Goal: Use online tool/utility: Utilize a website feature to perform a specific function

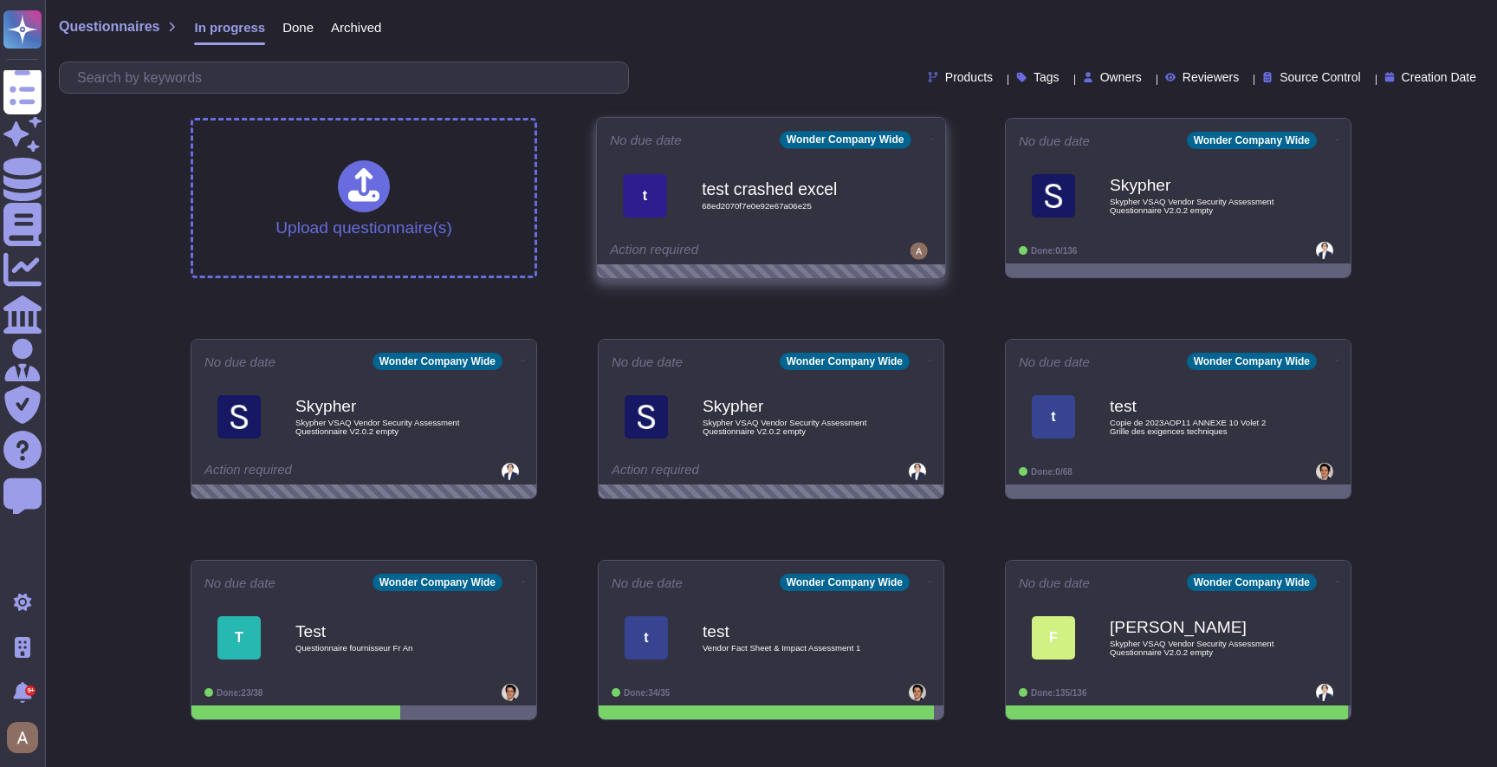
click at [914, 222] on span "t test crashed excel 68ed2070f7e0e92e67a06e25" at bounding box center [771, 195] width 322 height 70
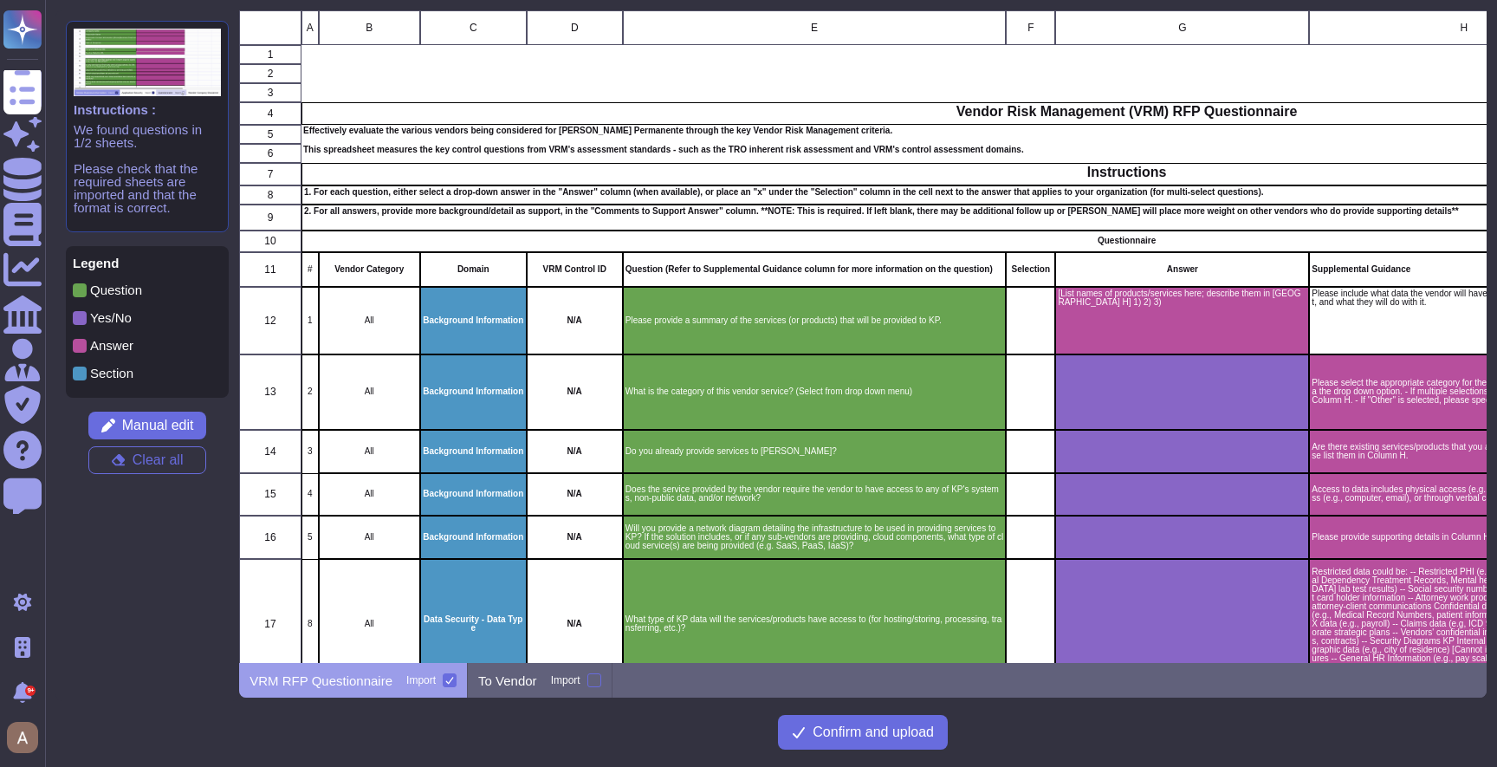
scroll to position [653, 1247]
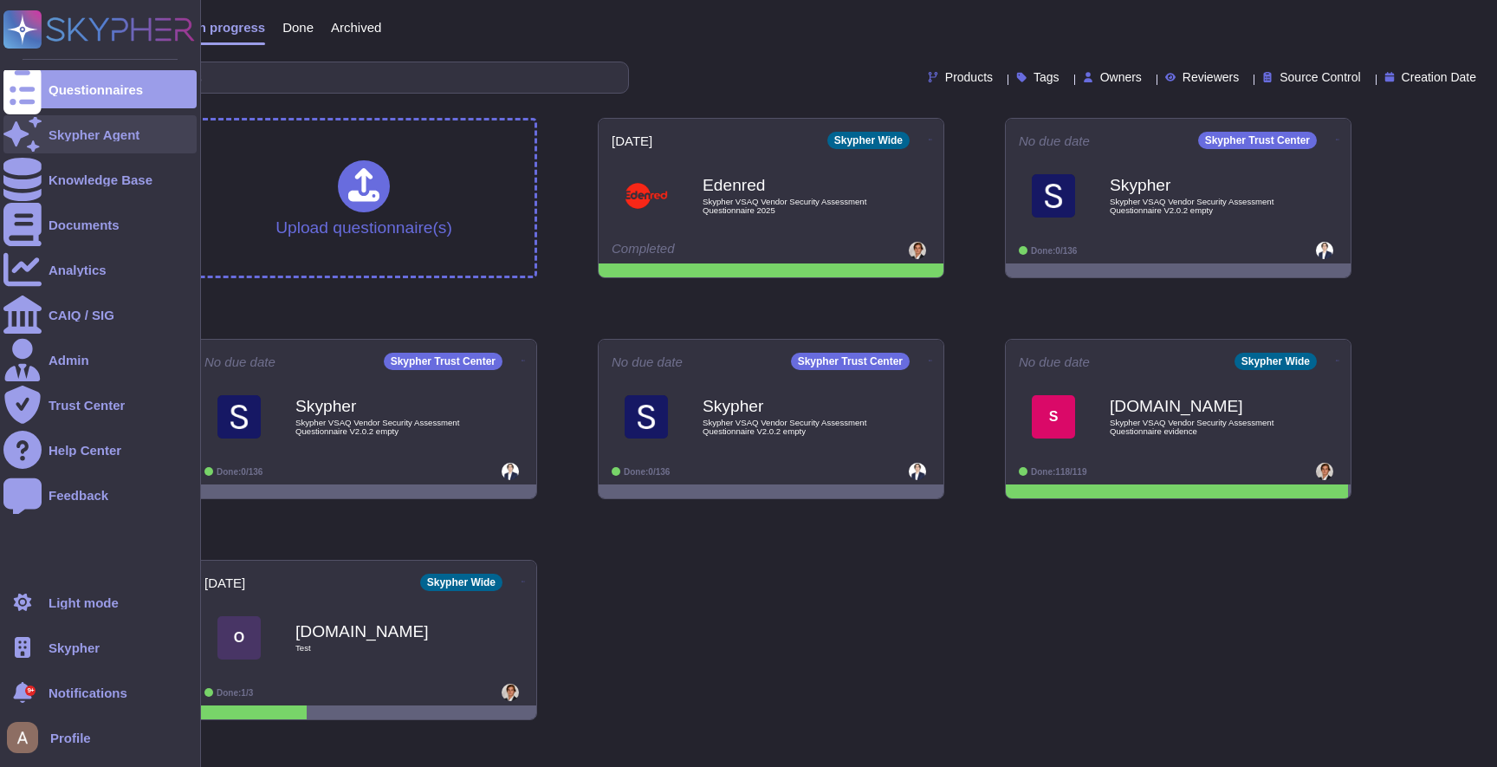
click at [25, 137] on icon at bounding box center [22, 134] width 38 height 34
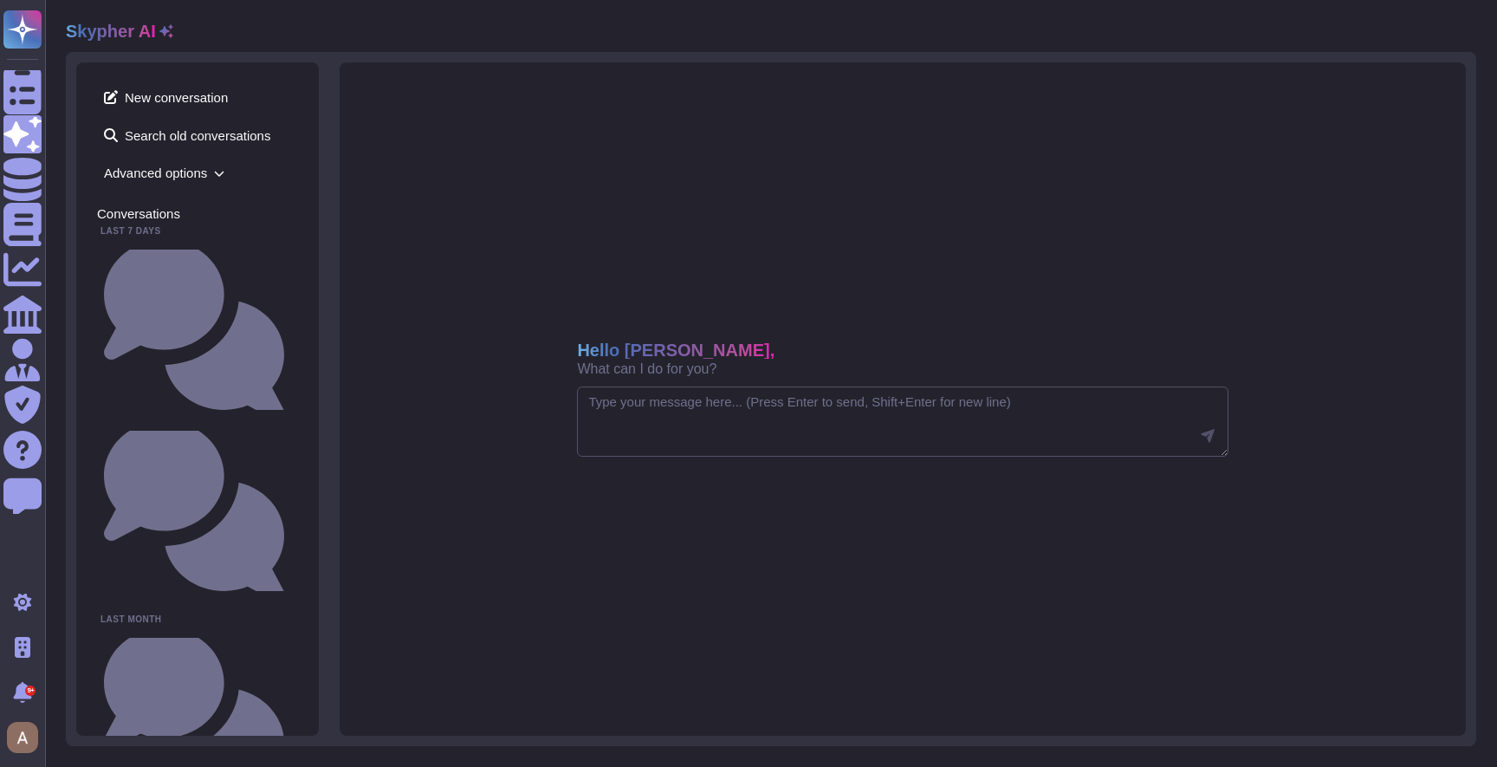
click at [148, 167] on span "Advanced options" at bounding box center [197, 172] width 201 height 27
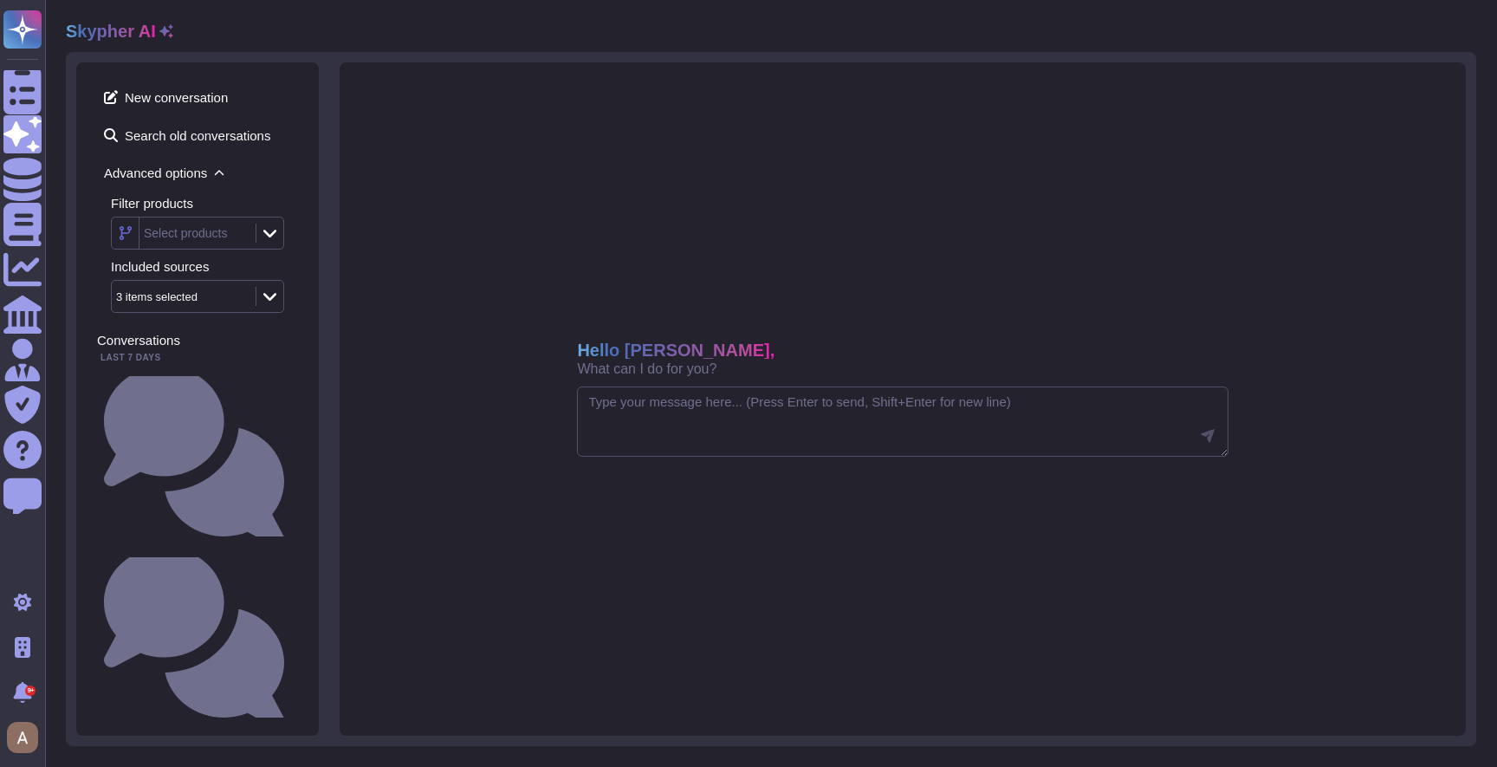
click at [161, 27] on icon at bounding box center [166, 31] width 14 height 14
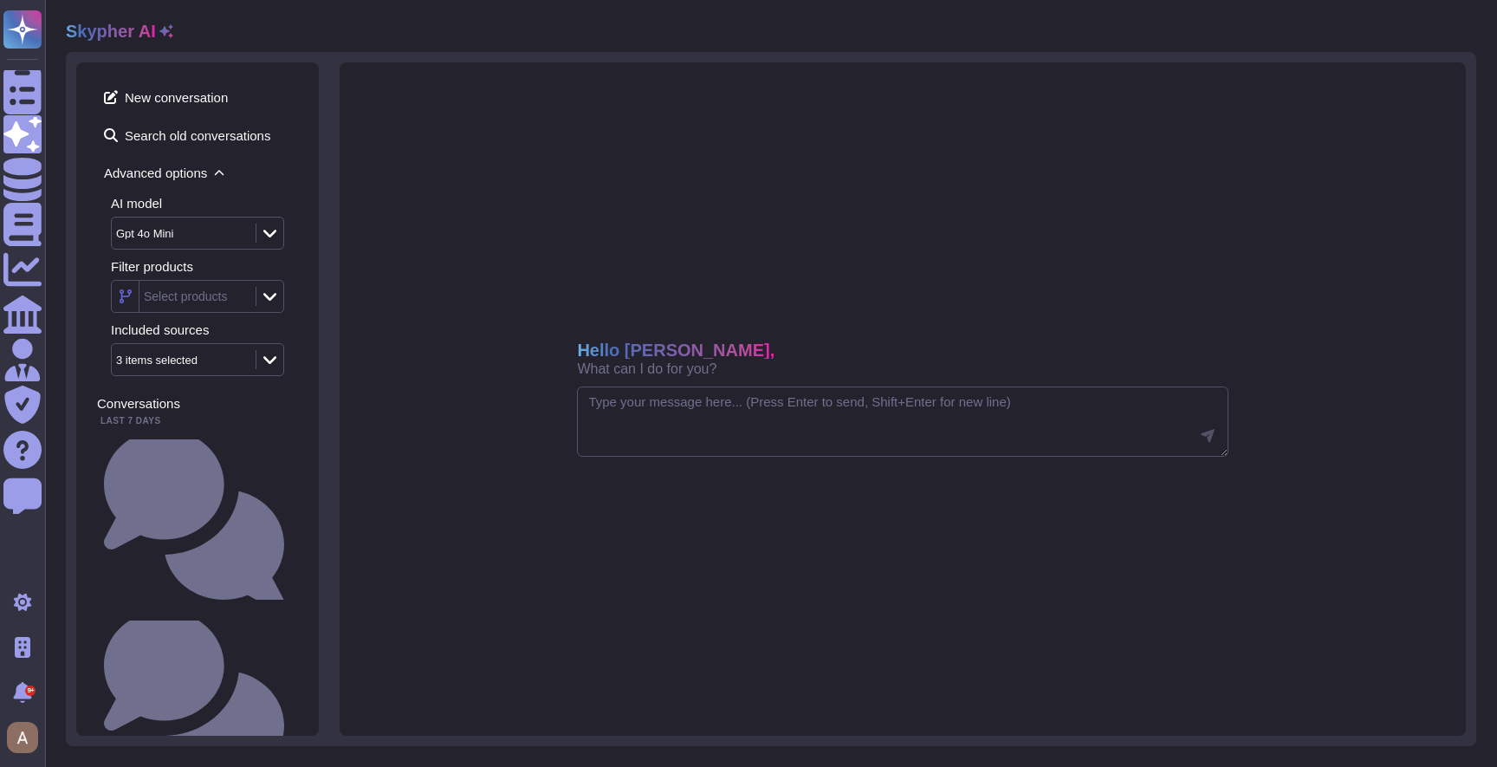
click at [215, 253] on div "AI model Gpt 4o Mini Filter products Select products Included sources 3 items s…" at bounding box center [197, 286] width 201 height 179
click at [215, 236] on div "Gpt 4o Mini" at bounding box center [175, 233] width 118 height 11
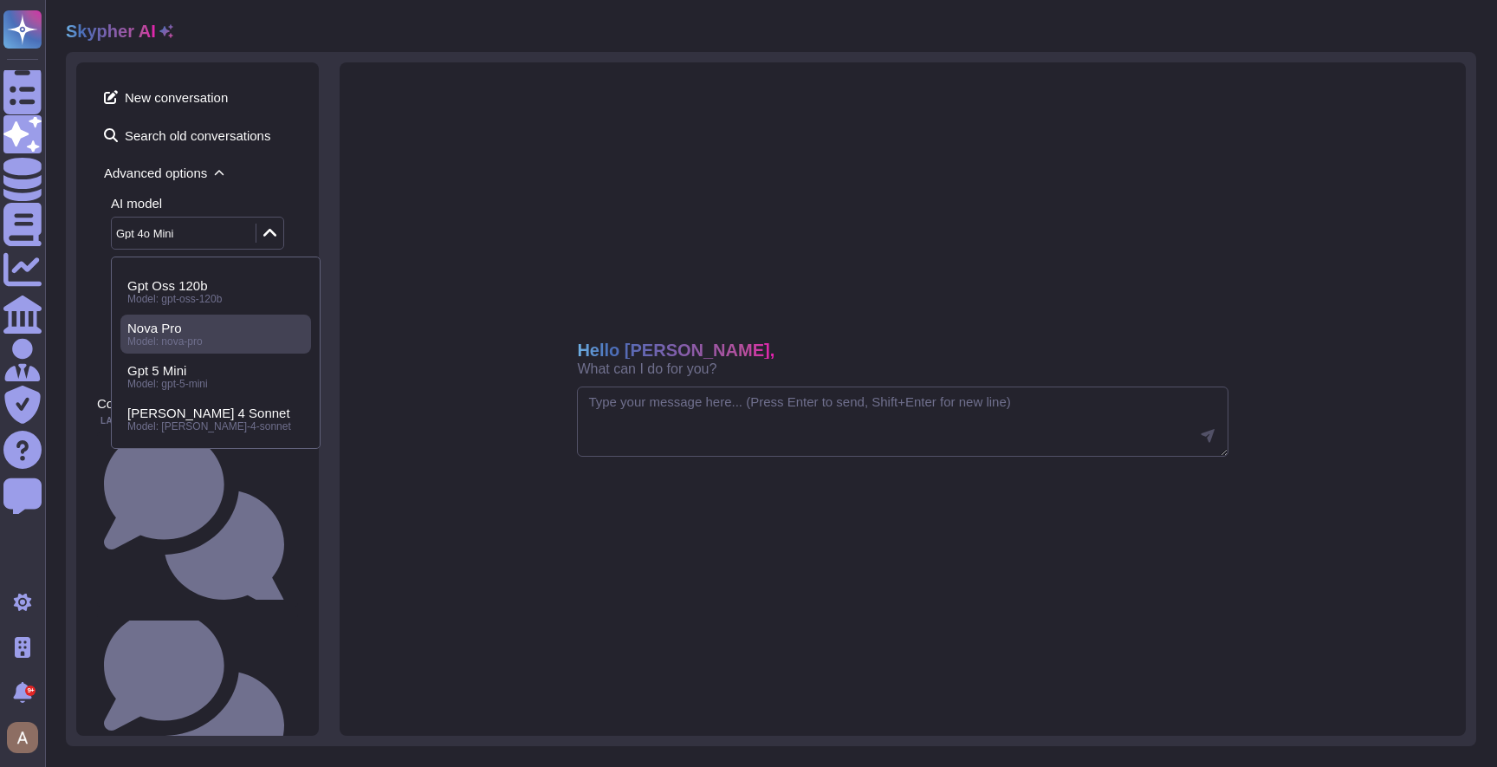
scroll to position [120, 0]
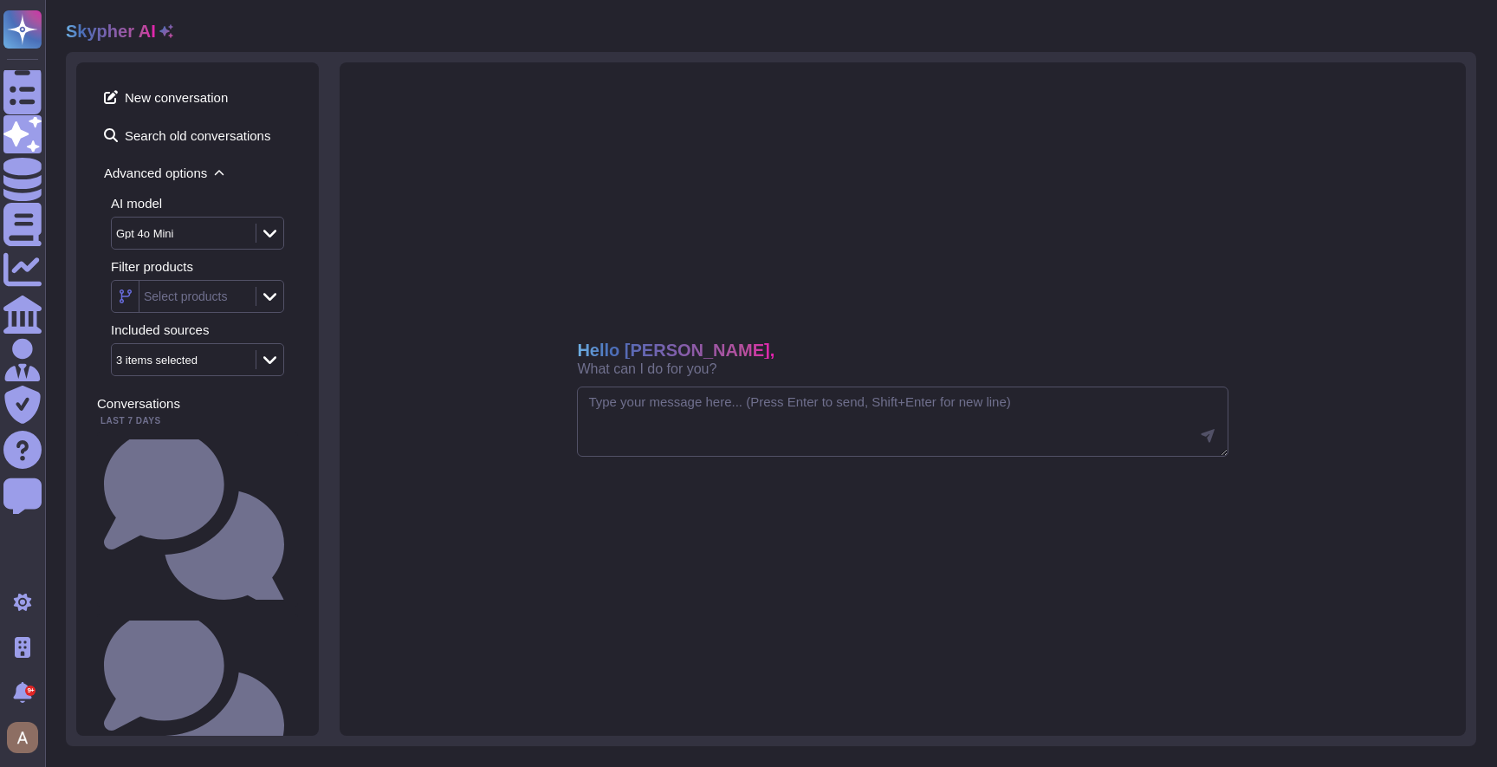
click at [313, 380] on div "New conversation Search old conversations Advanced options AI model Gpt 4o Mini…" at bounding box center [197, 398] width 243 height 673
click at [224, 236] on div "Gpt 4o Mini" at bounding box center [175, 233] width 118 height 11
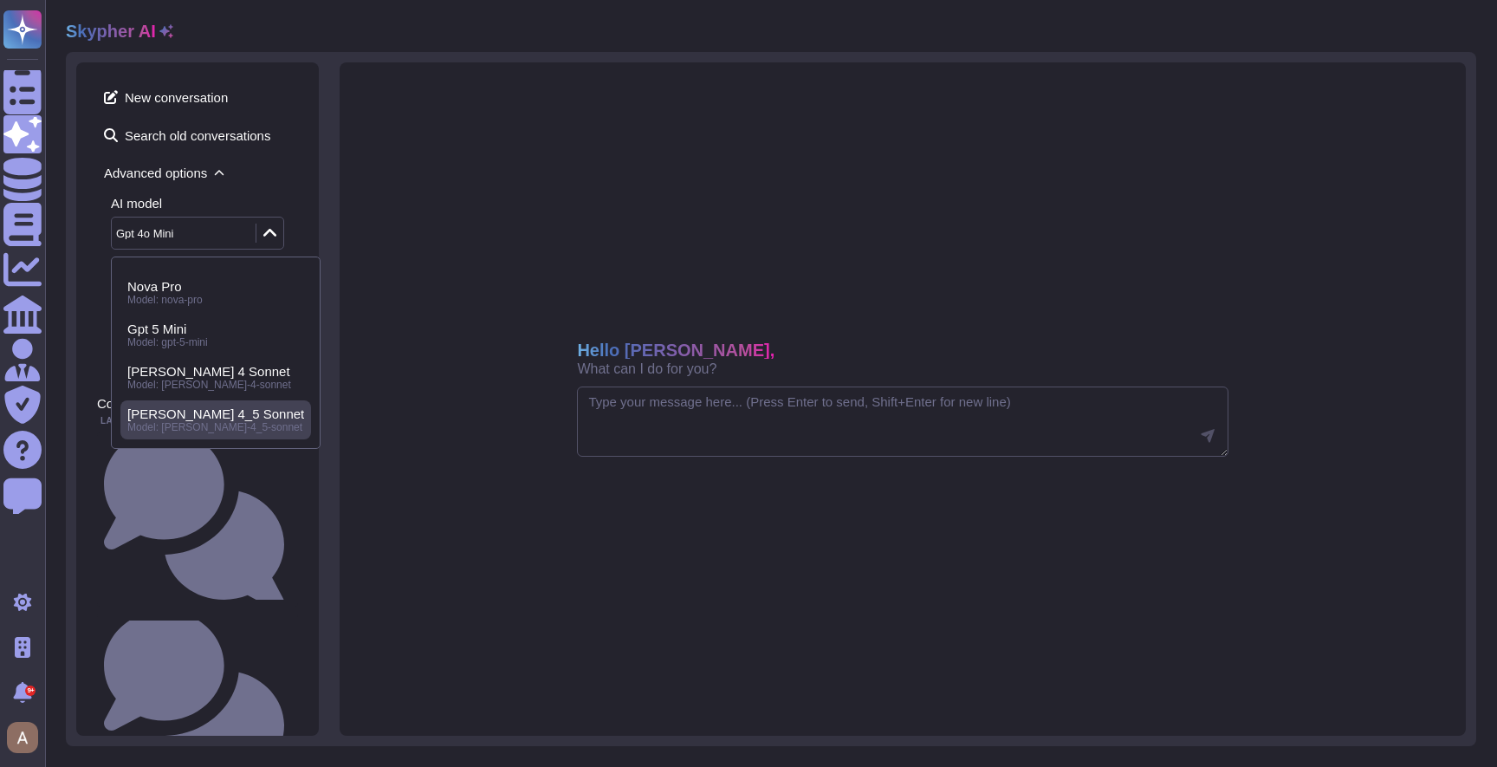
click at [201, 408] on span "[PERSON_NAME] 4_5 Sonnet" at bounding box center [215, 414] width 177 height 16
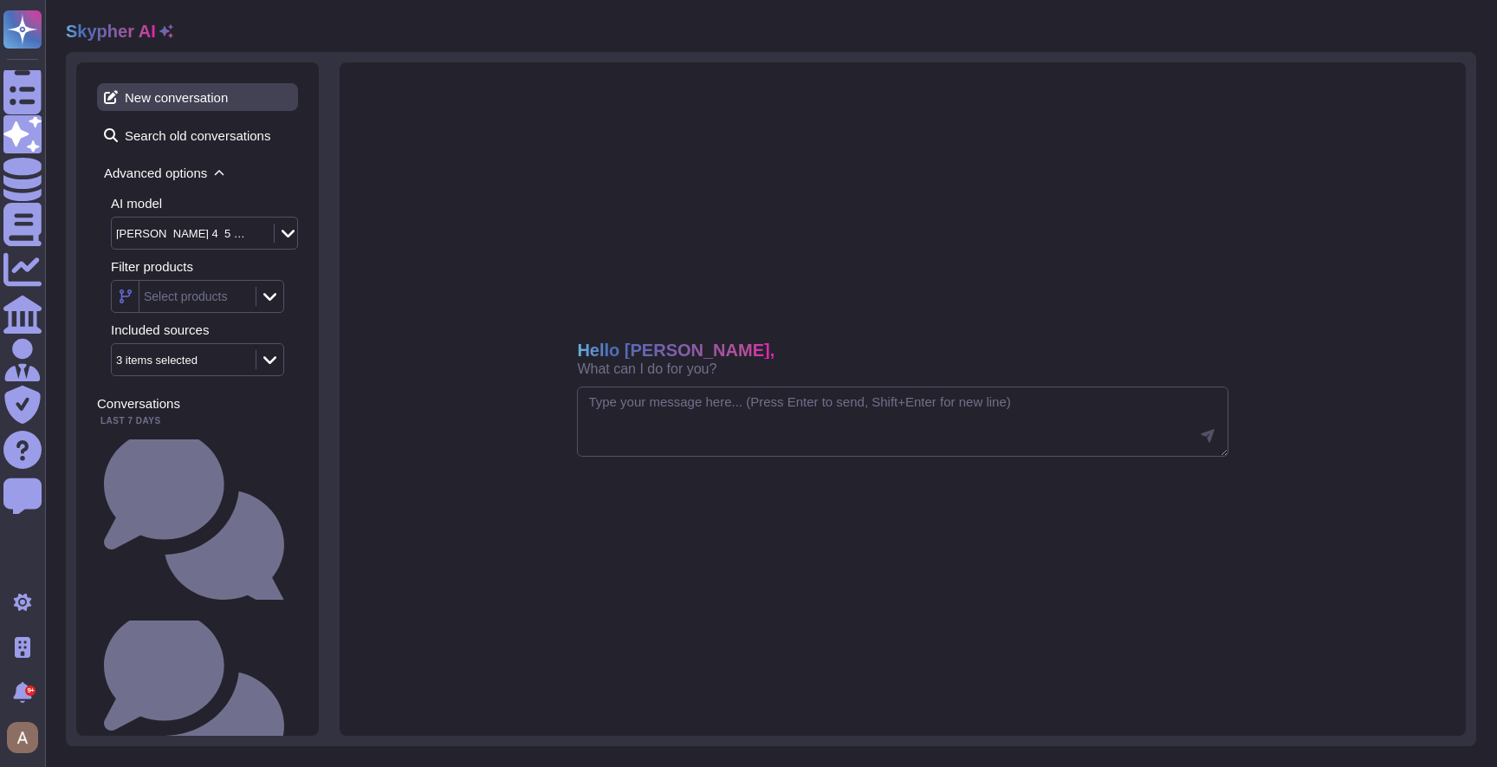
click at [184, 98] on span "New conversation" at bounding box center [197, 97] width 201 height 28
click at [950, 436] on textarea at bounding box center [902, 421] width 651 height 71
paste textarea "A training plan with defined goals and objectives should be prepared and execut…"
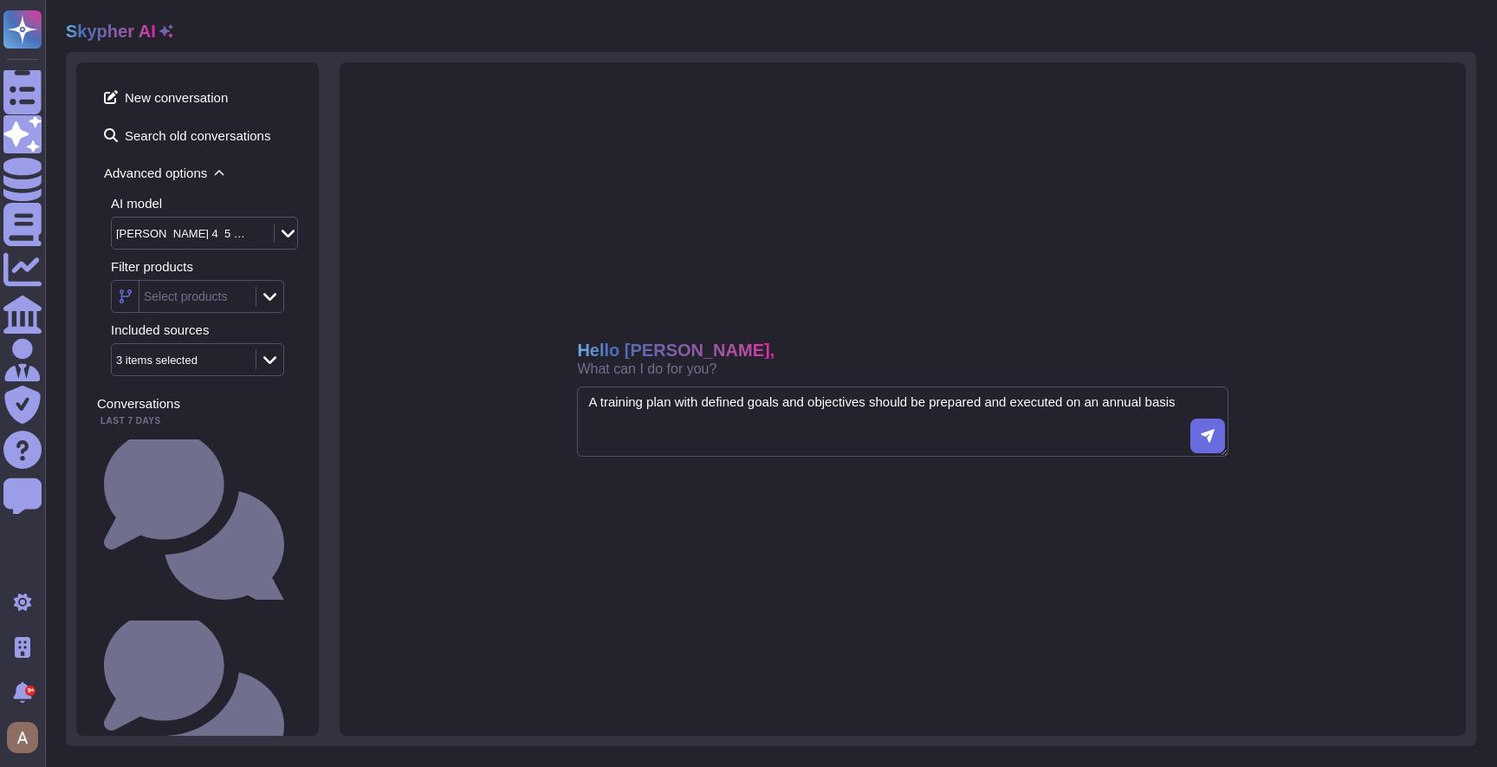
type textarea "A training plan with defined goals and objectives should be prepared and execut…"
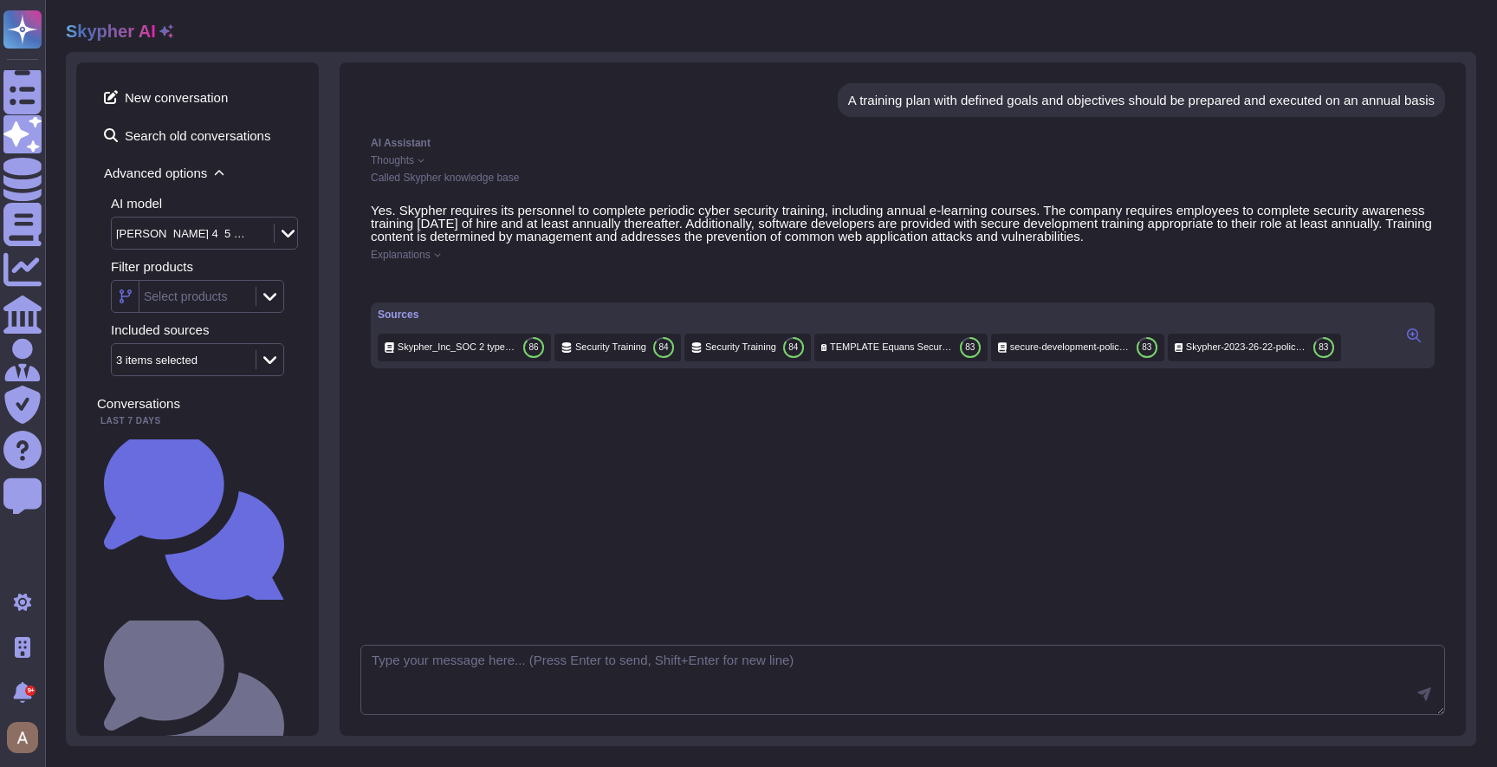
click at [1413, 342] on icon at bounding box center [1414, 335] width 14 height 14
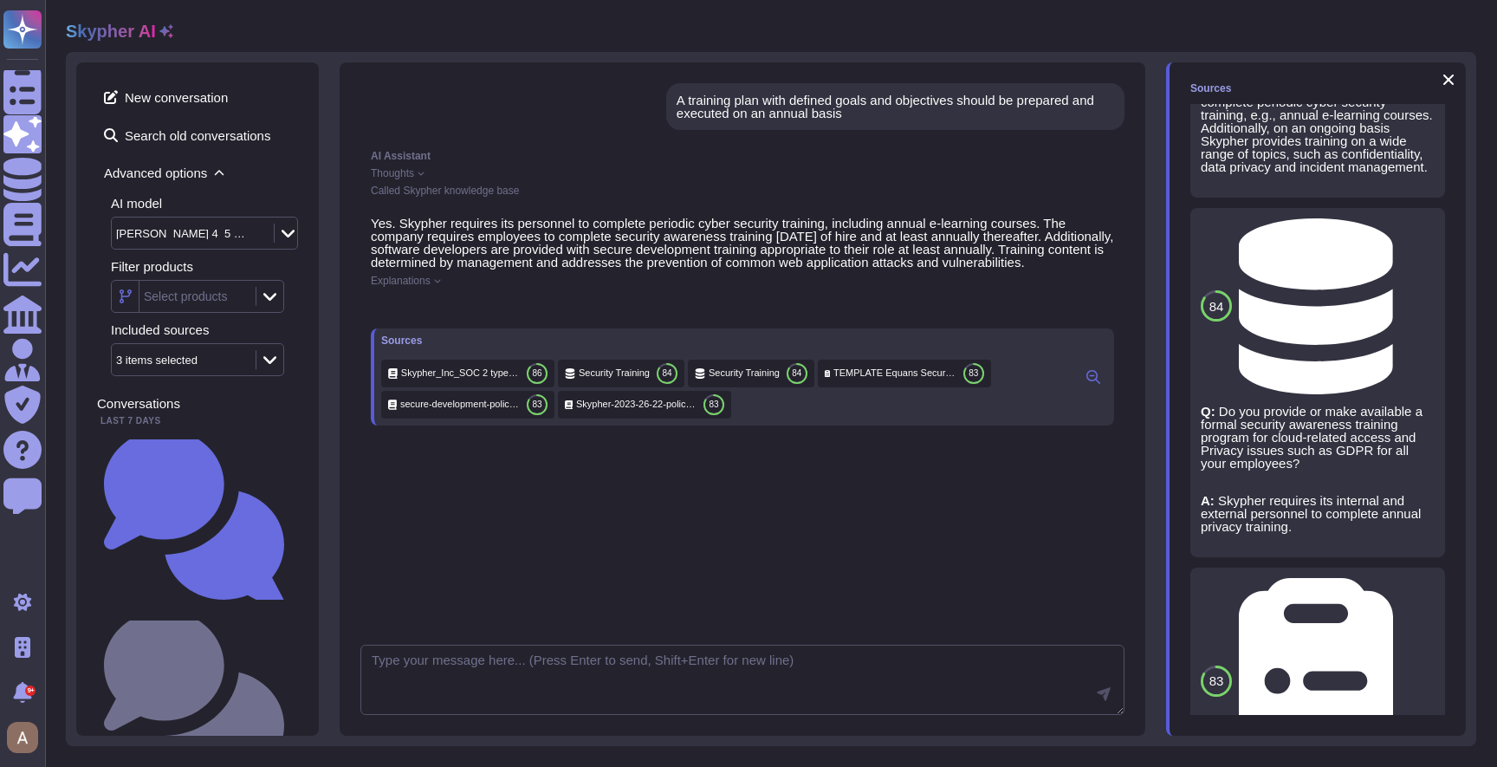
scroll to position [673, 0]
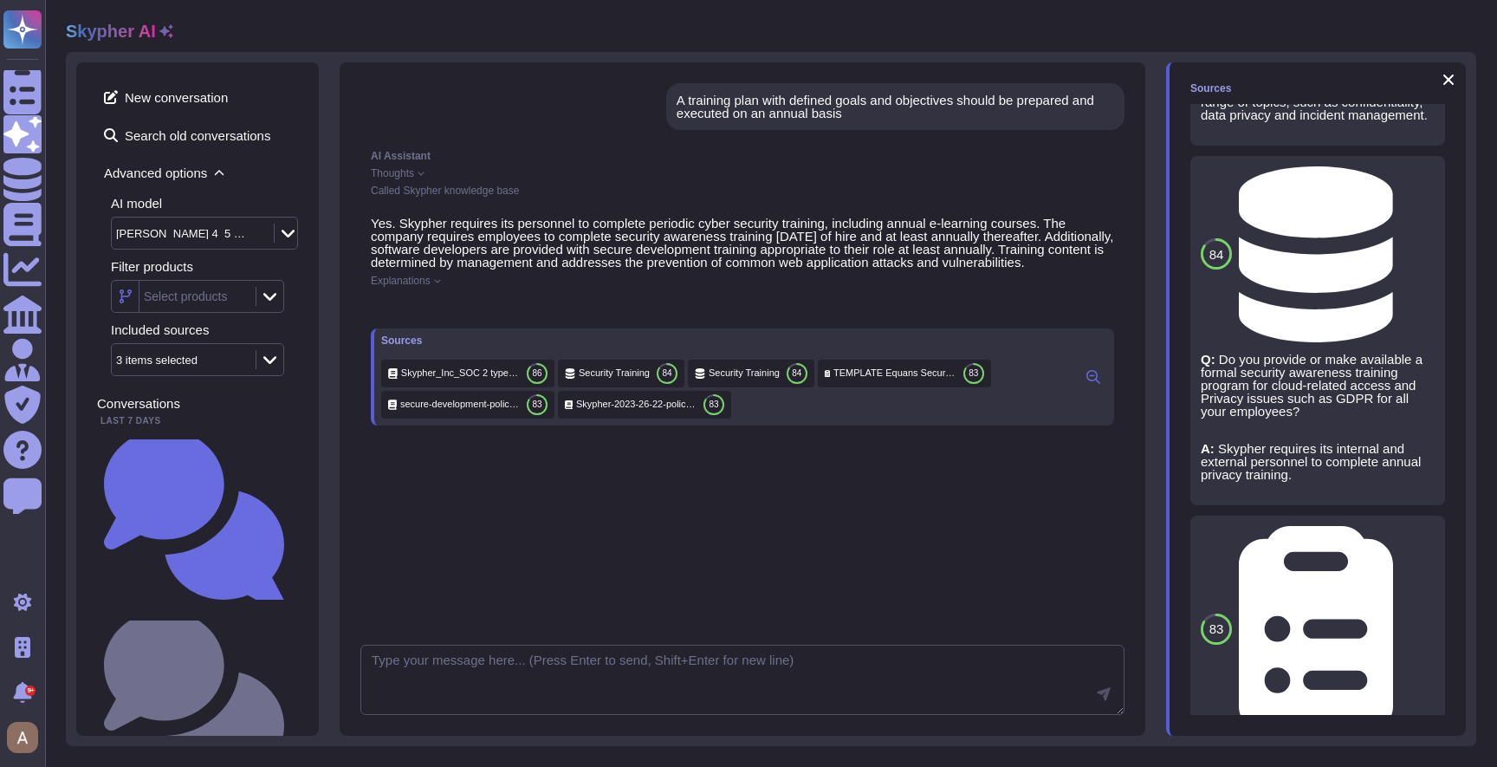
click at [432, 301] on div "Yes. Skypher requires its personnel to complete periodic cyber security trainin…" at bounding box center [742, 321] width 764 height 230
click at [431, 286] on span "Explanations" at bounding box center [401, 281] width 60 height 10
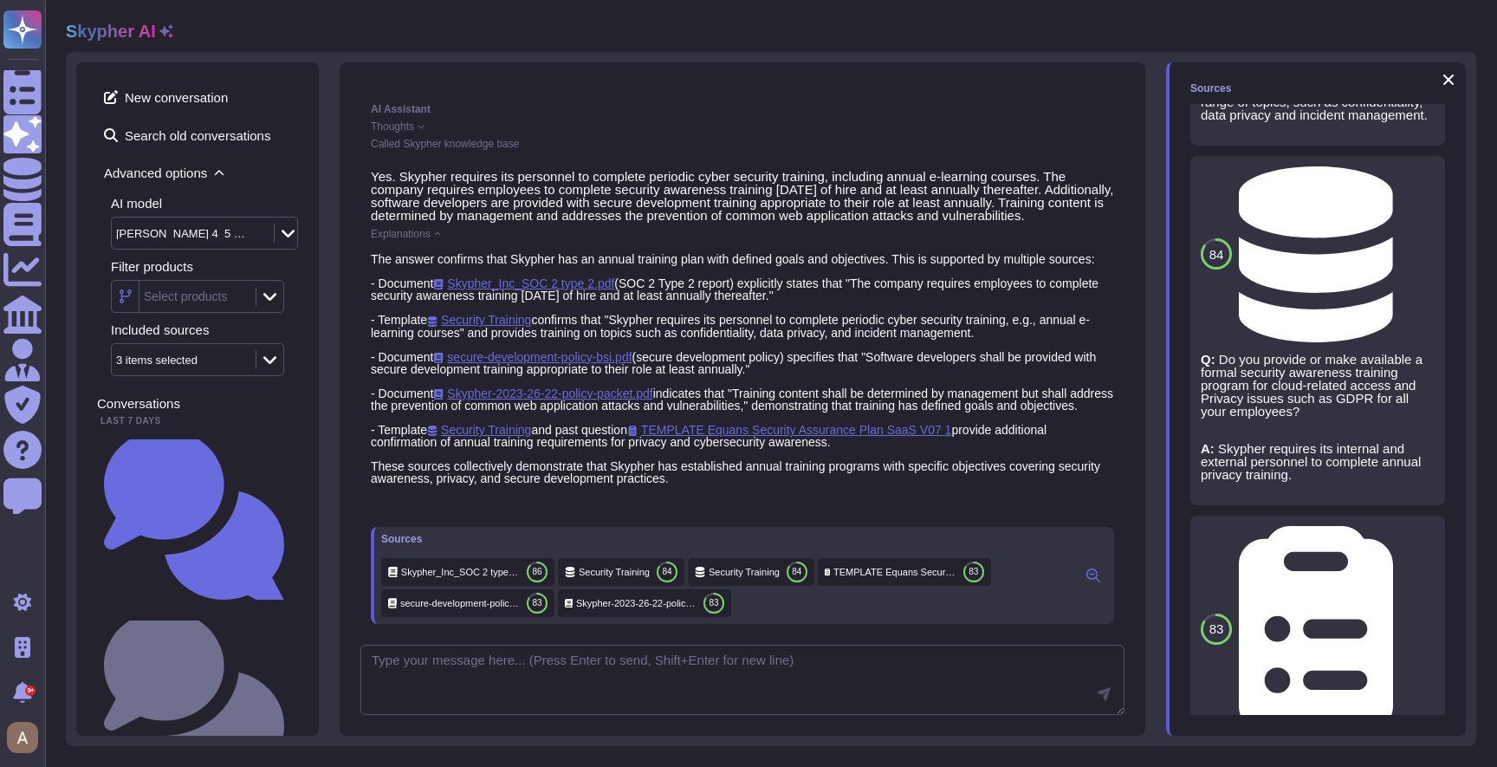
scroll to position [0, 0]
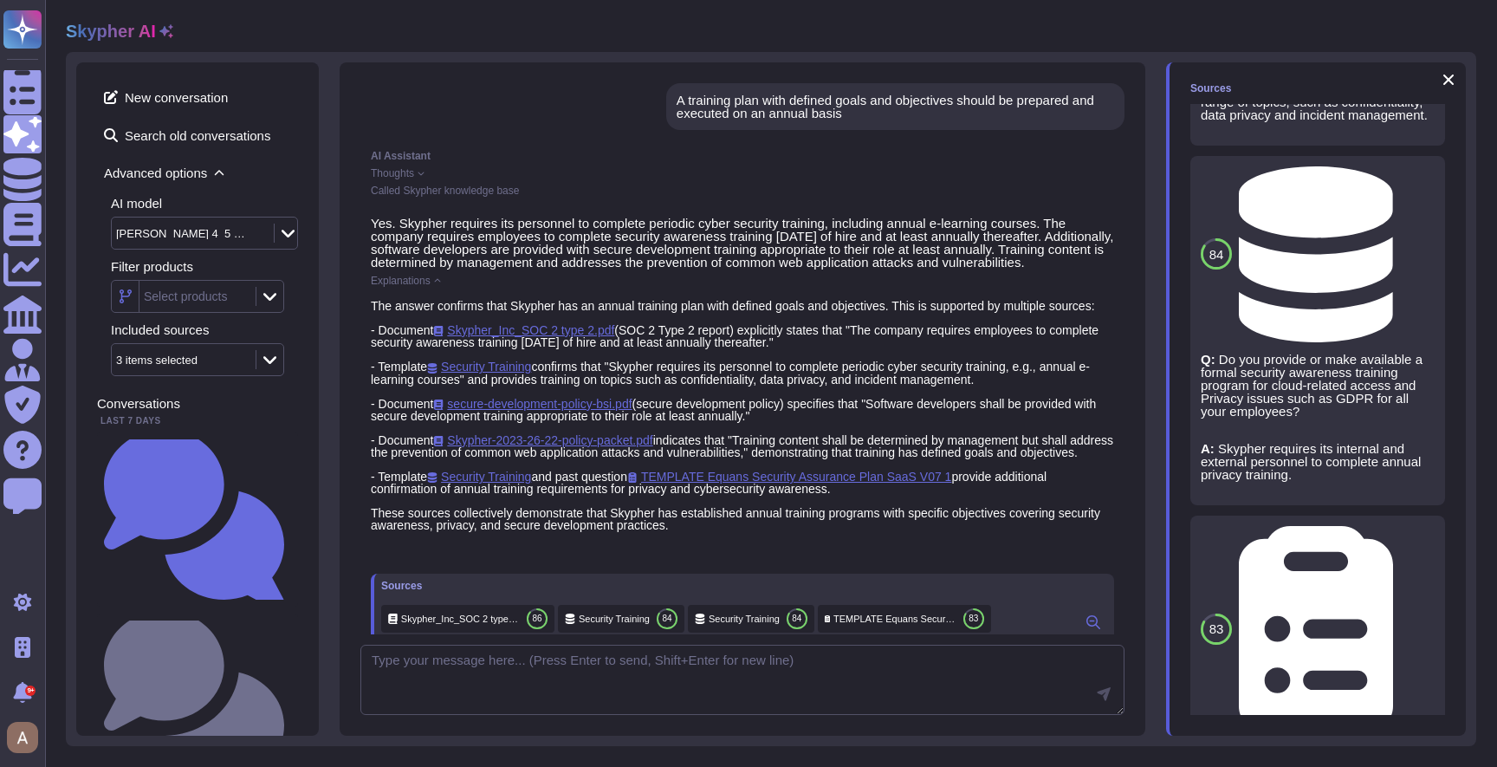
click at [430, 286] on span "Explanations" at bounding box center [401, 281] width 60 height 10
